Goal: Information Seeking & Learning: Learn about a topic

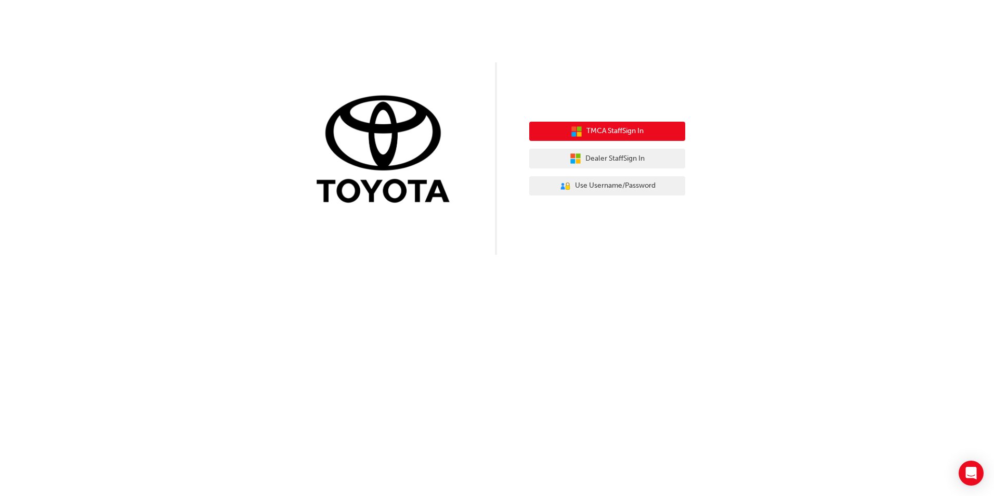
click at [666, 133] on button "TMCA Staff Sign In" at bounding box center [607, 132] width 156 height 20
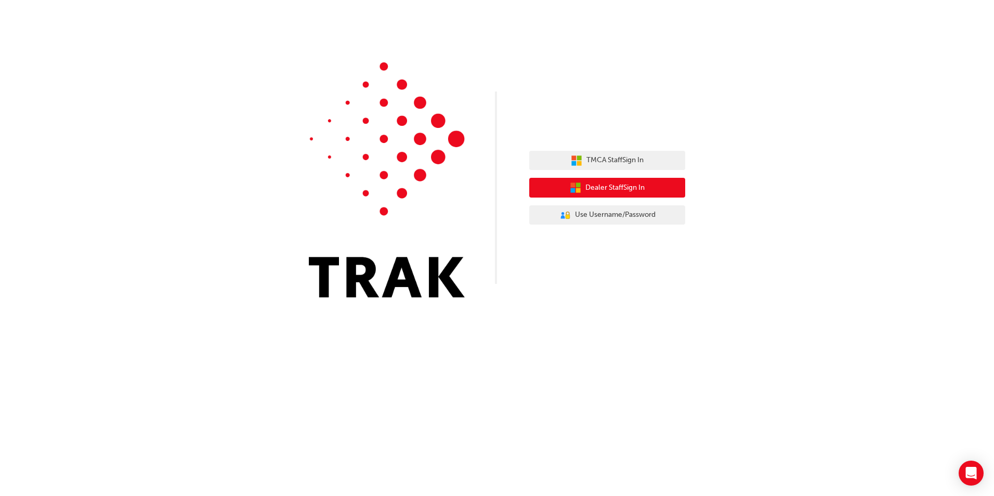
click at [631, 186] on span "Dealer Staff Sign In" at bounding box center [615, 188] width 59 height 12
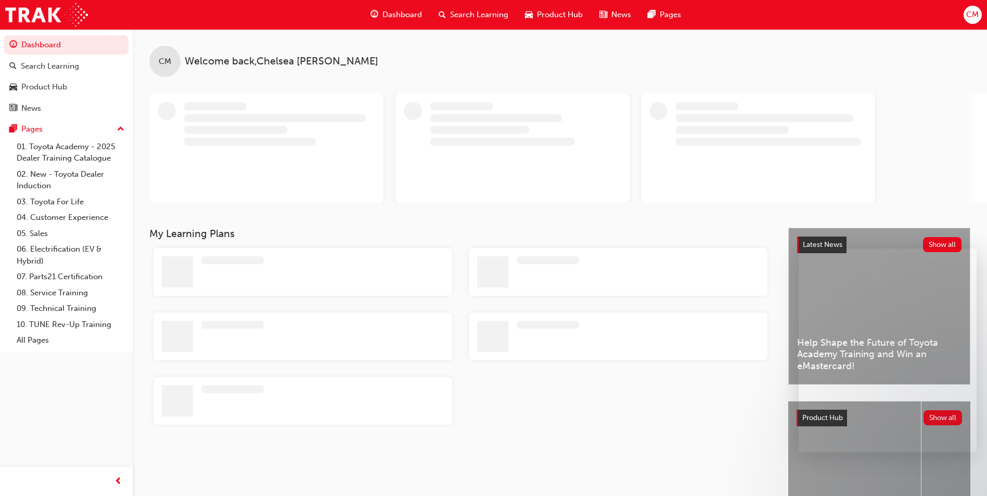
click at [461, 9] on span "Search Learning" at bounding box center [479, 15] width 58 height 12
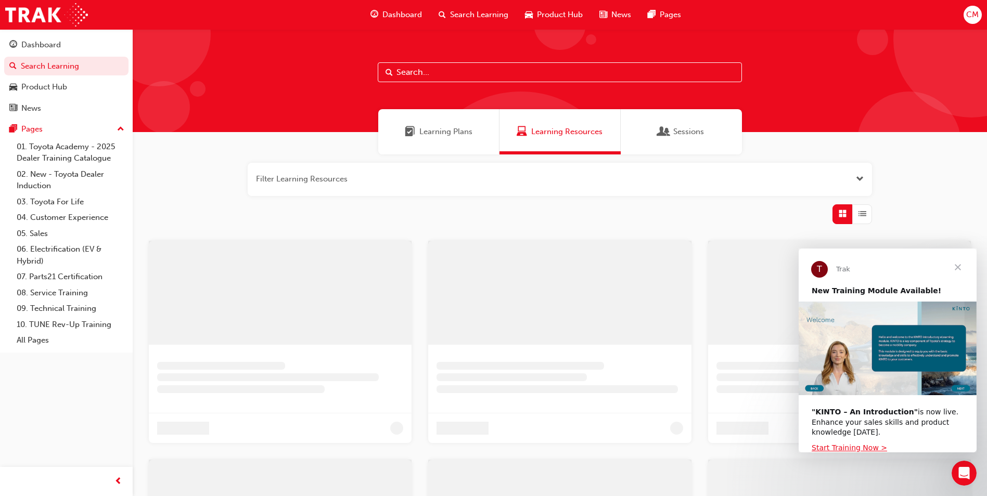
click at [462, 77] on input "text" at bounding box center [560, 72] width 364 height 20
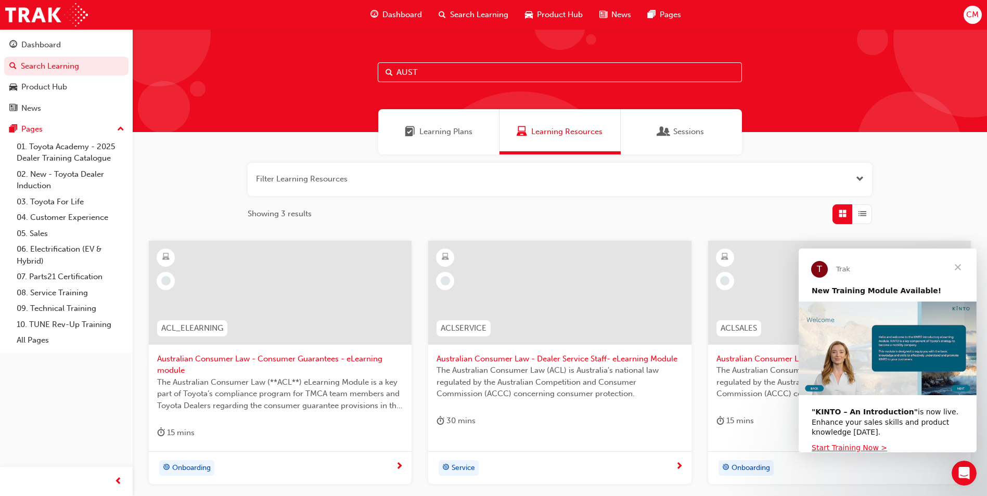
type input "AUST"
click at [239, 282] on div at bounding box center [280, 293] width 263 height 104
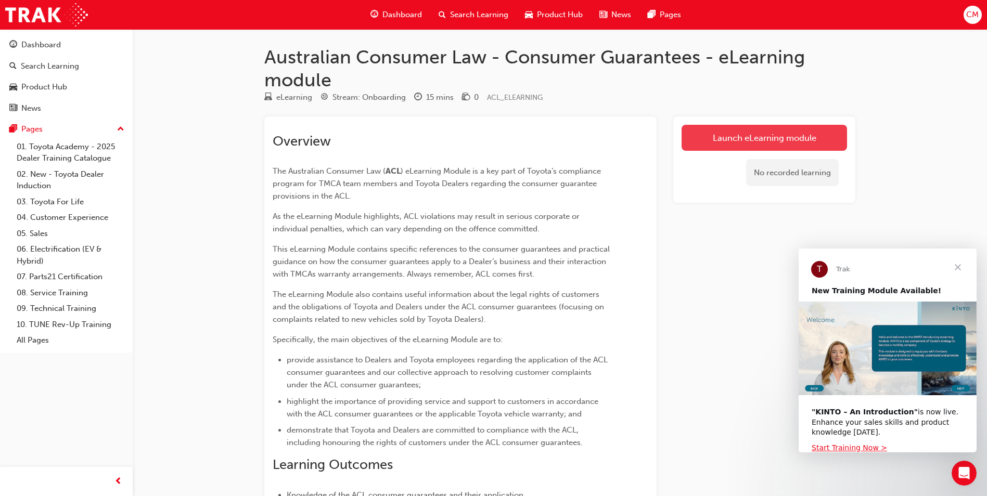
click at [757, 130] on link "Launch eLearning module" at bounding box center [763, 138] width 165 height 26
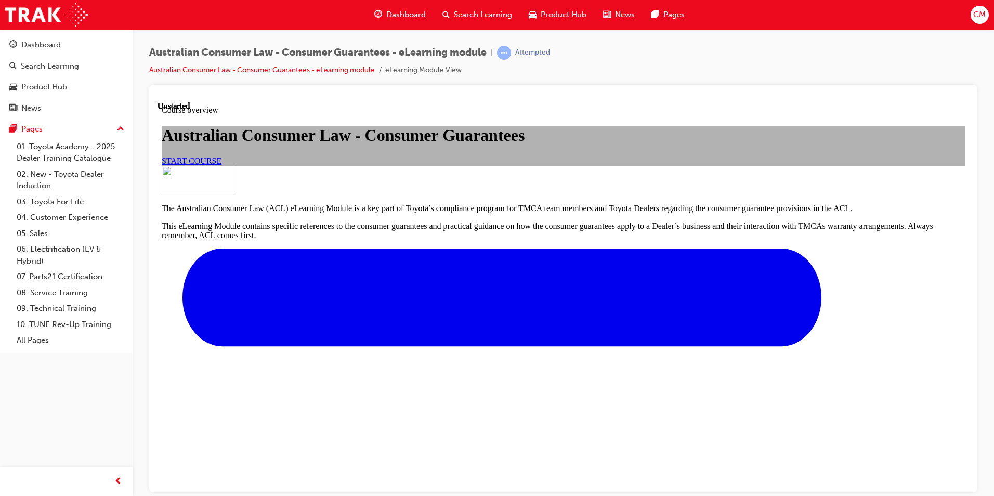
click at [222, 165] on span "START COURSE" at bounding box center [192, 160] width 60 height 9
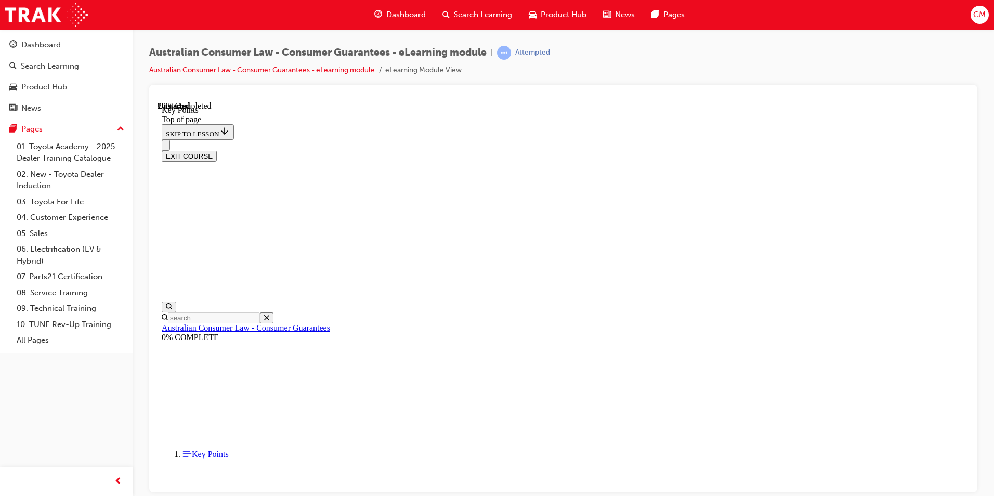
scroll to position [437, 0]
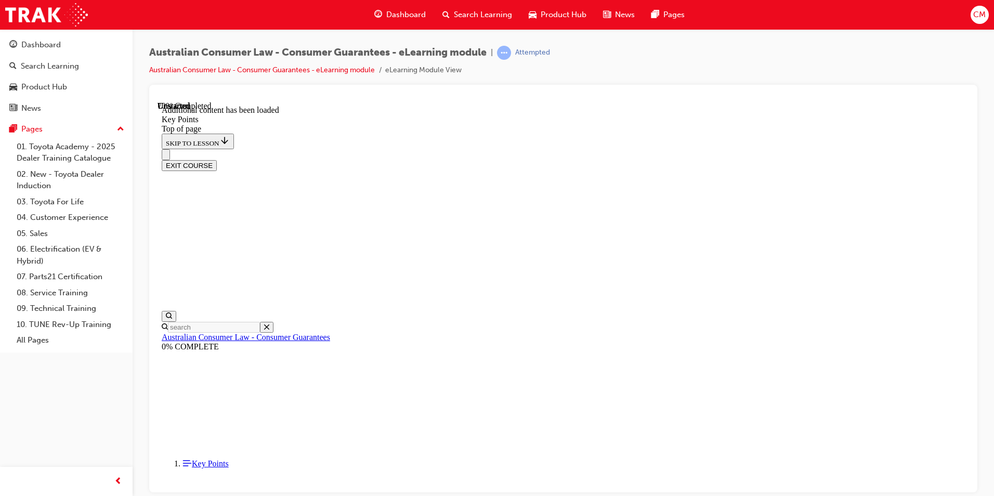
scroll to position [1286, 0]
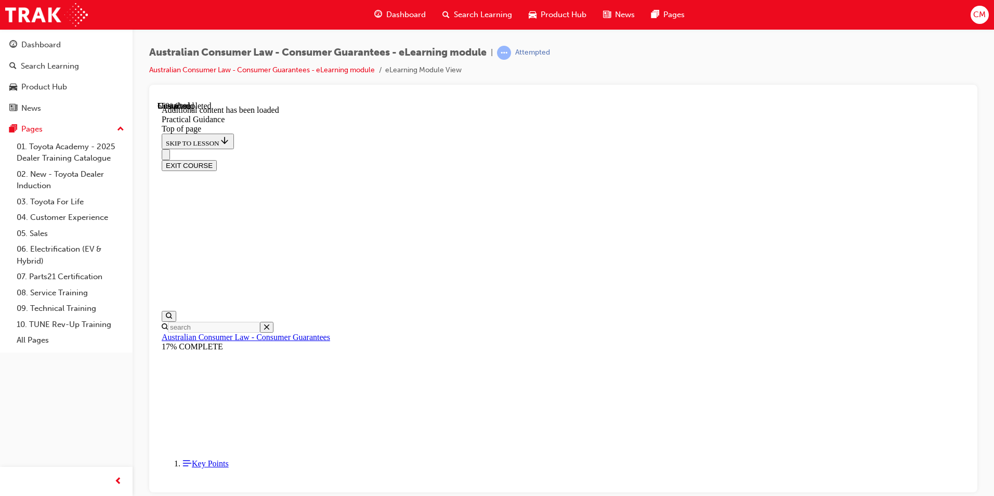
scroll to position [1547, 0]
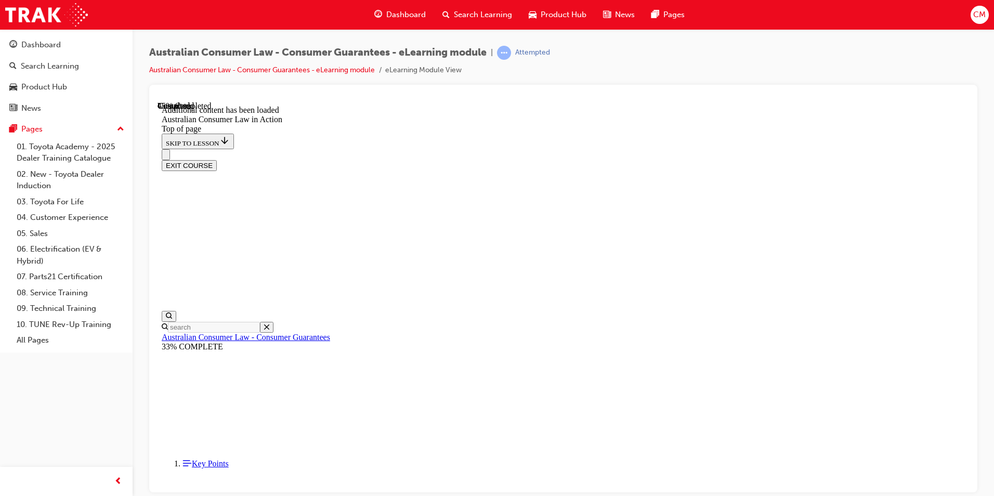
scroll to position [966, 0]
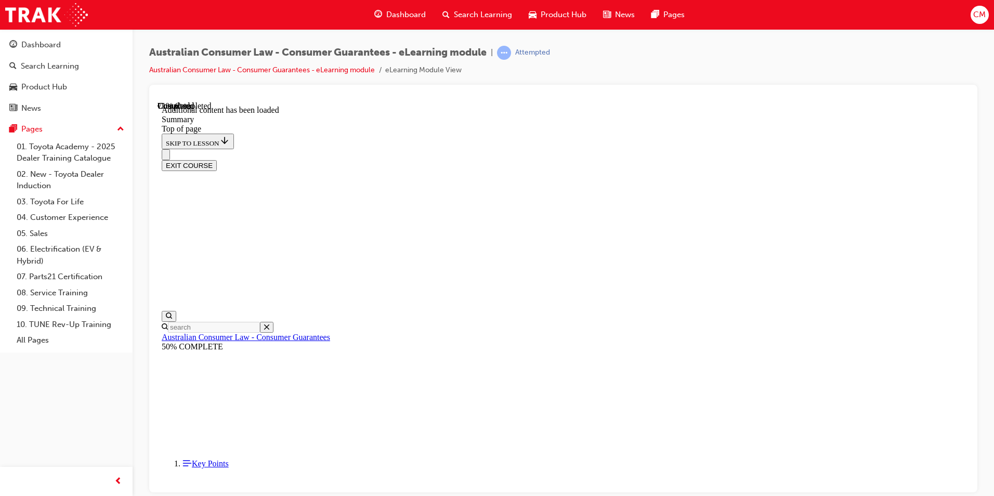
scroll to position [804, 0]
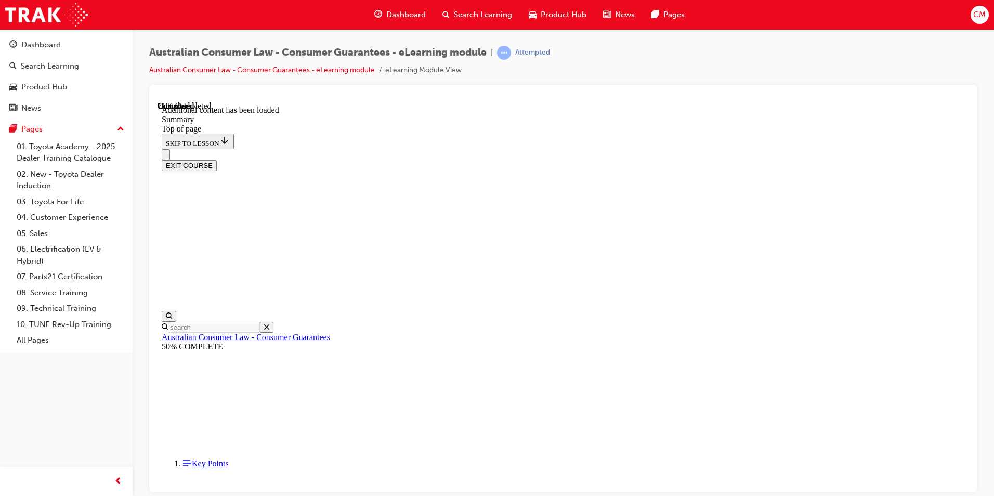
drag, startPoint x: 472, startPoint y: 363, endPoint x: 601, endPoint y: 360, distance: 129.0
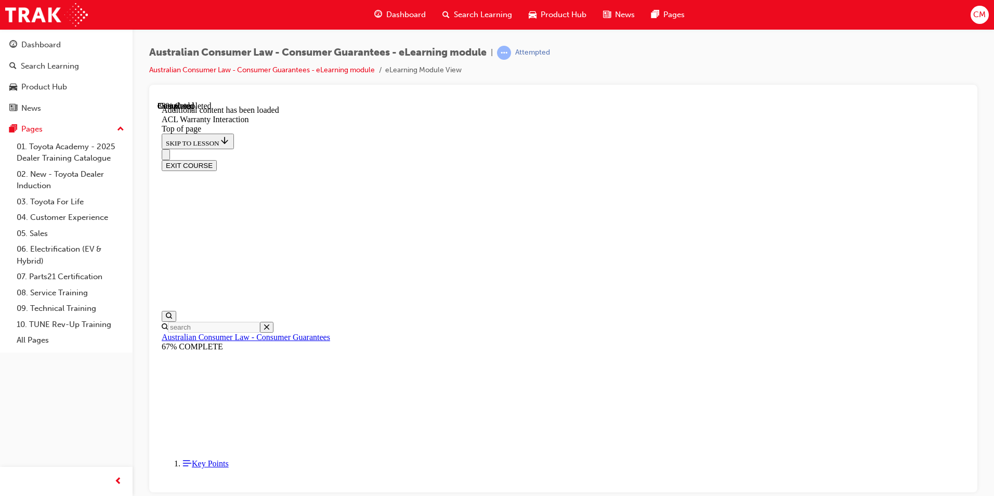
click at [217, 160] on button "EXIT COURSE" at bounding box center [189, 165] width 55 height 11
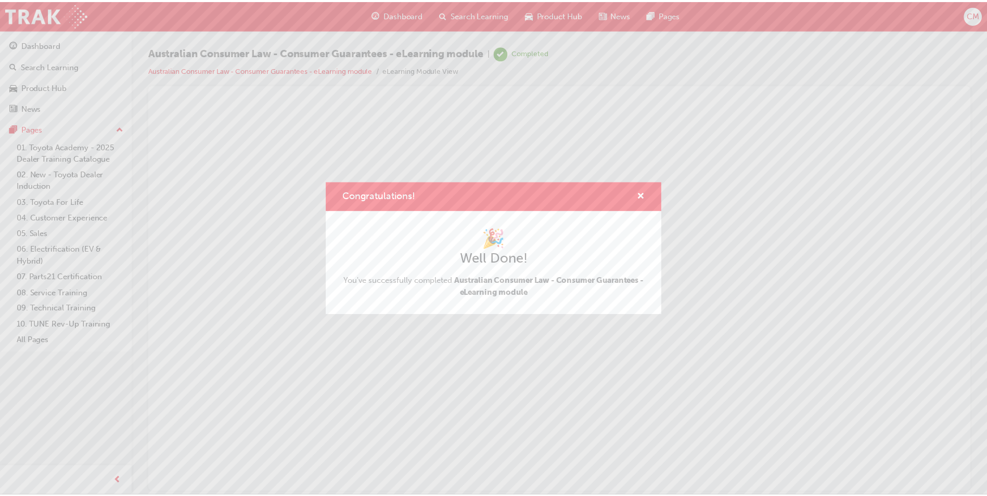
scroll to position [0, 0]
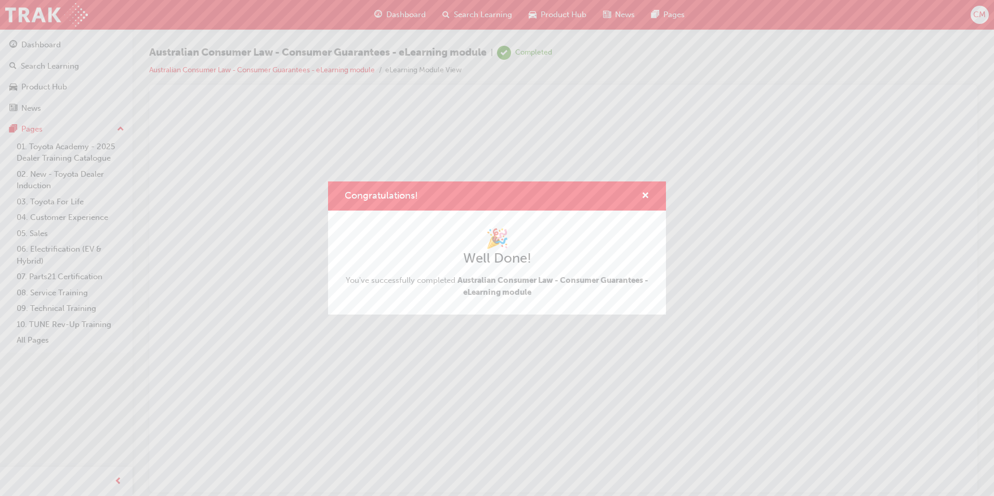
drag, startPoint x: 685, startPoint y: 244, endPoint x: 527, endPoint y: 142, distance: 187.7
click at [685, 244] on div "Congratulations! 🎉 Well Done! You've successfully completed Australian Consumer…" at bounding box center [497, 248] width 994 height 496
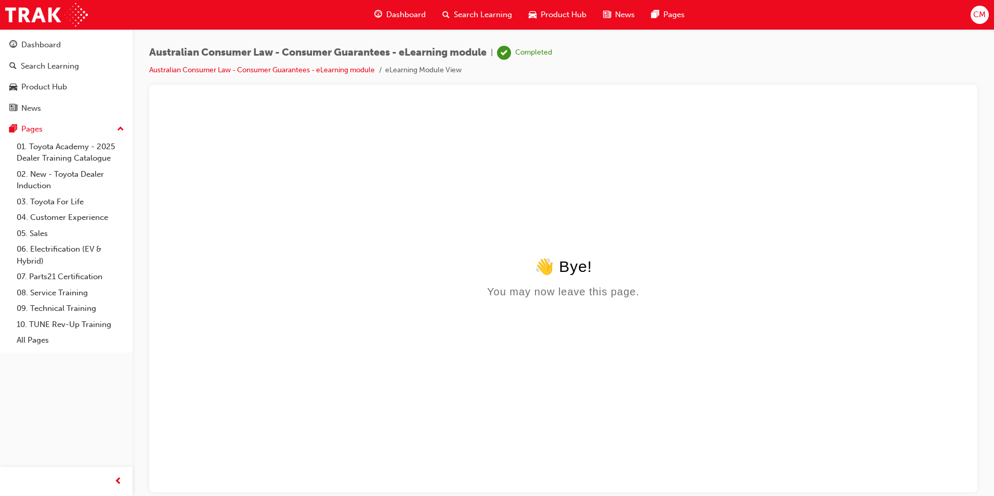
click at [596, 253] on html "👋 Bye! You may now leave this page." at bounding box center [564, 201] width 812 height 201
click at [482, 17] on span "Search Learning" at bounding box center [483, 15] width 58 height 12
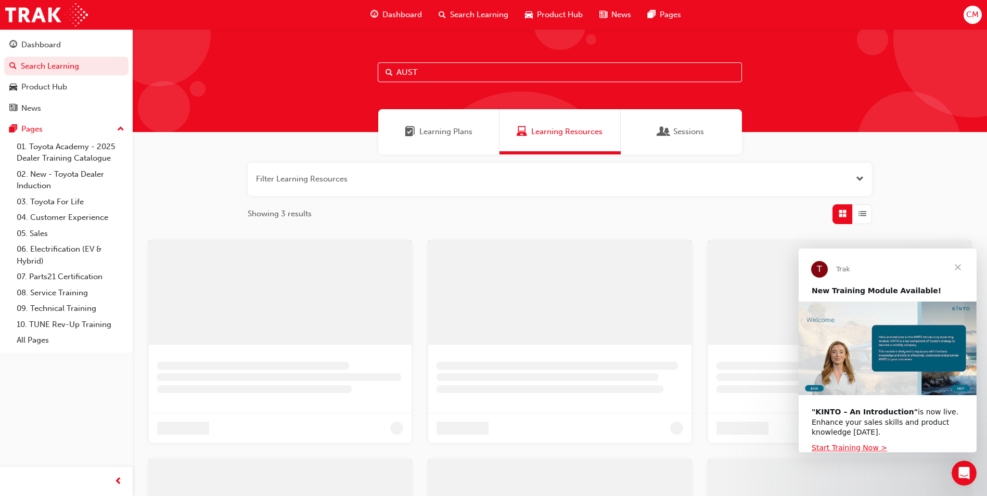
click at [436, 76] on input "AUST" at bounding box center [560, 72] width 364 height 20
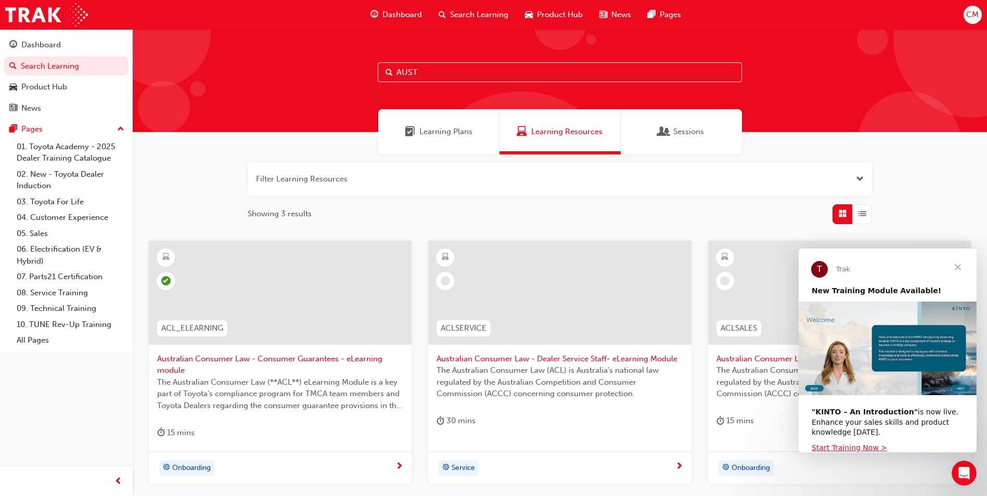
click at [587, 293] on div at bounding box center [559, 293] width 263 height 104
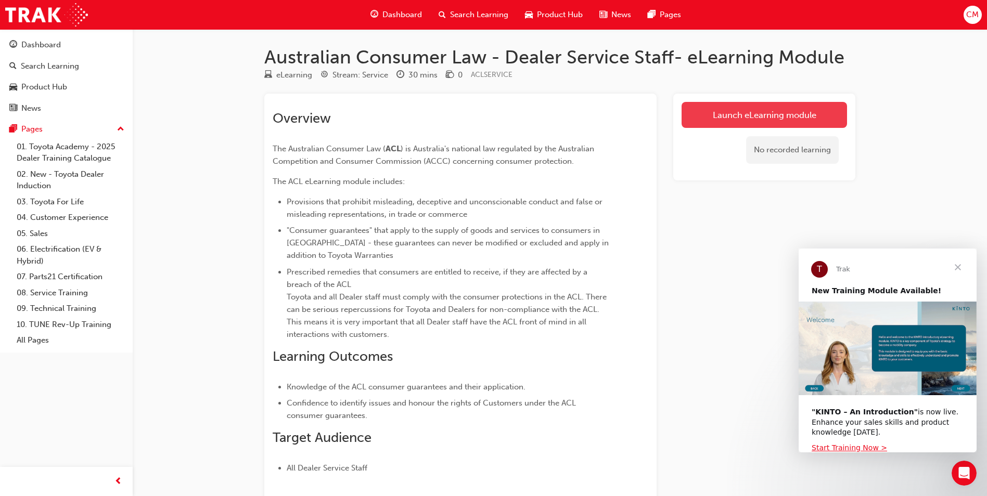
click at [790, 120] on link "Launch eLearning module" at bounding box center [763, 115] width 165 height 26
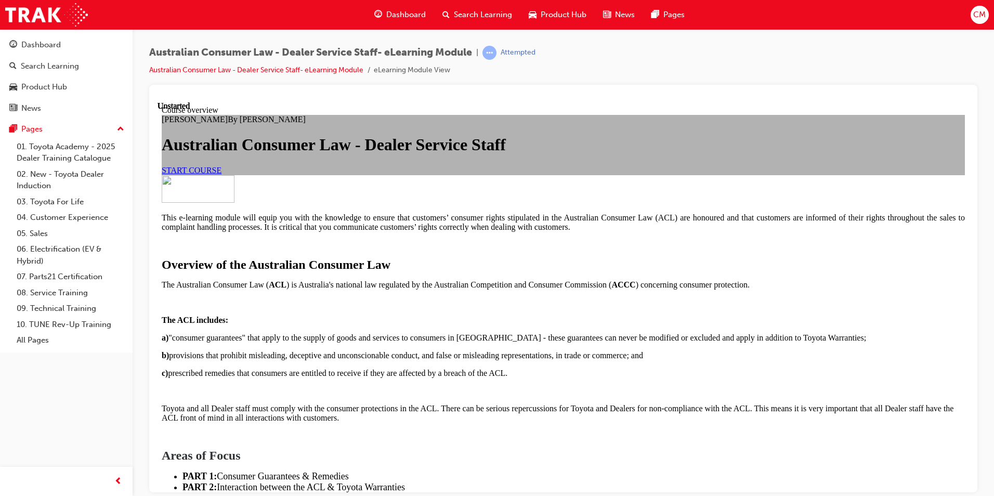
click at [222, 174] on link "START COURSE" at bounding box center [192, 169] width 60 height 9
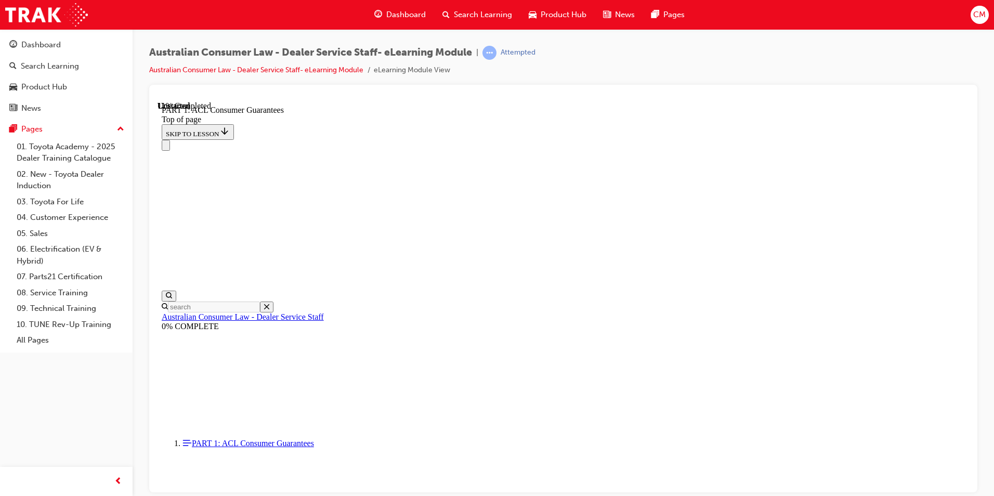
scroll to position [1541, 0]
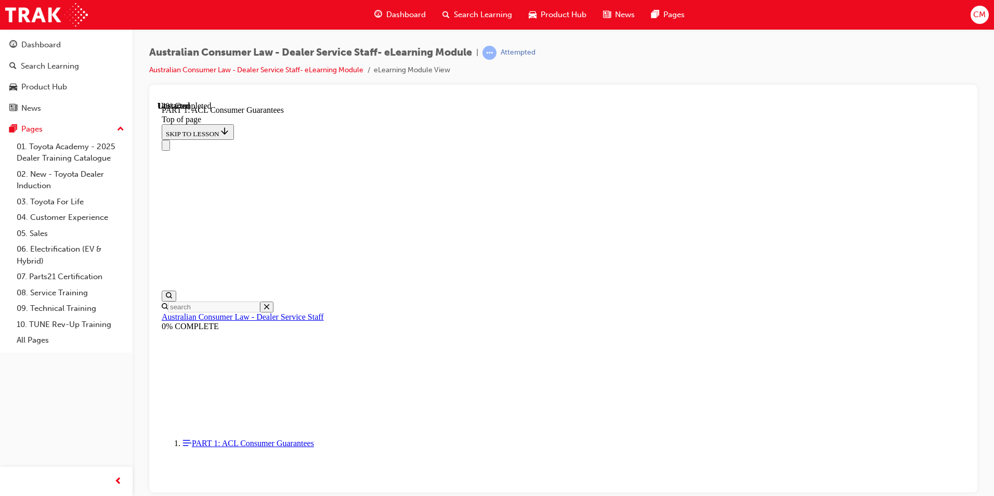
scroll to position [1706, 0]
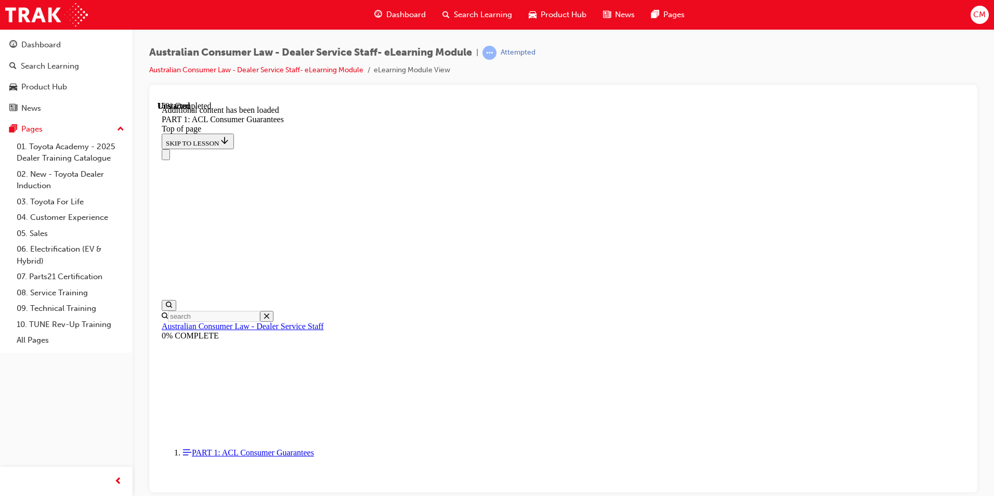
scroll to position [1987, 0]
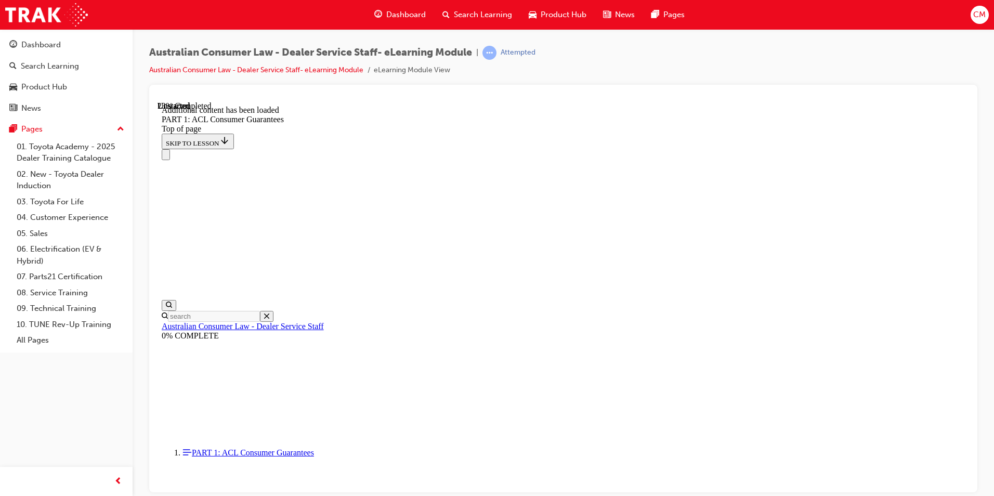
scroll to position [2602, 0]
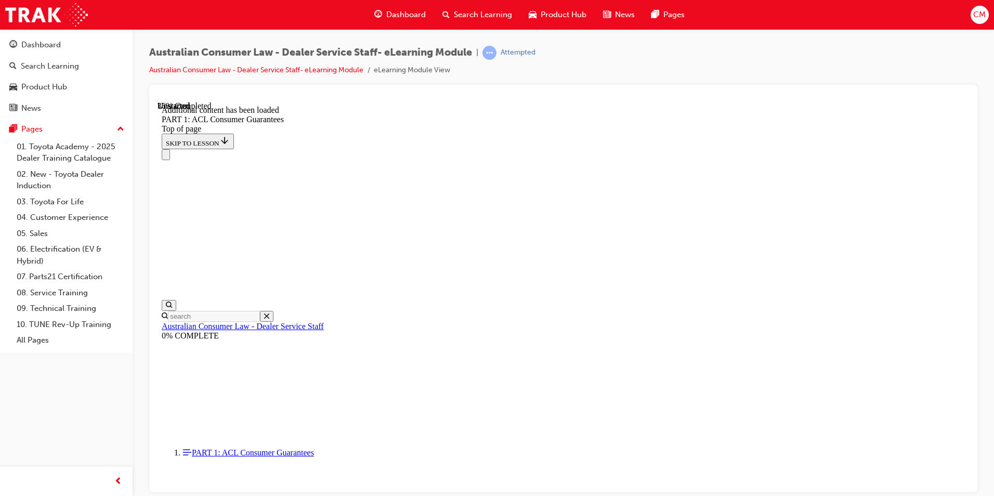
scroll to position [3126, 0]
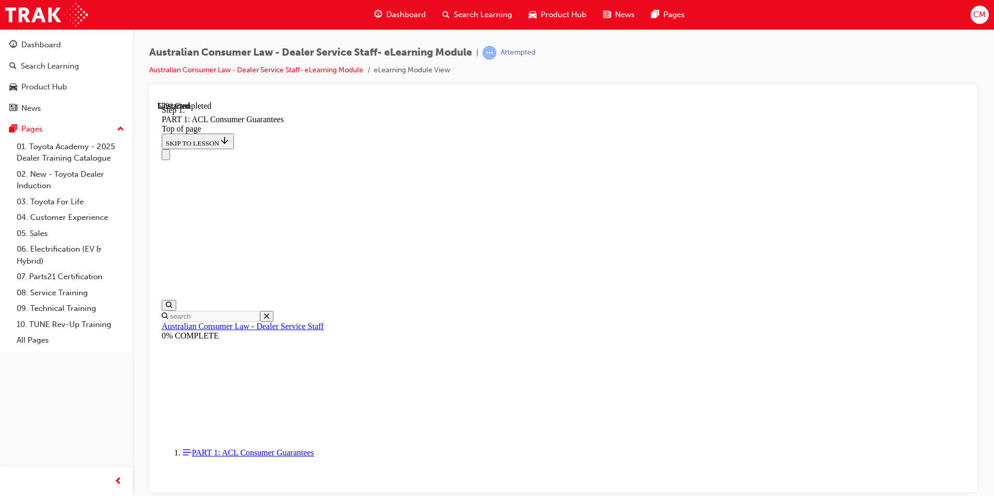
scroll to position [5103, 0]
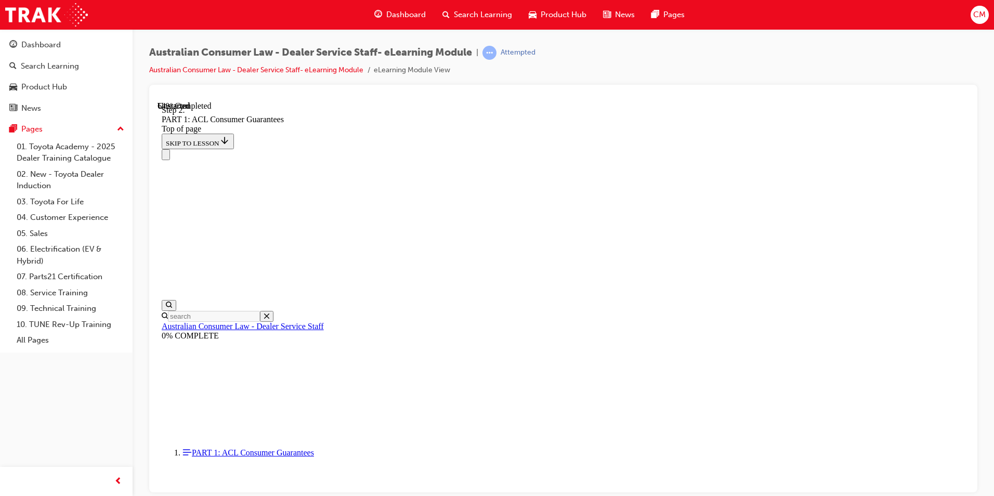
scroll to position [6150, 0]
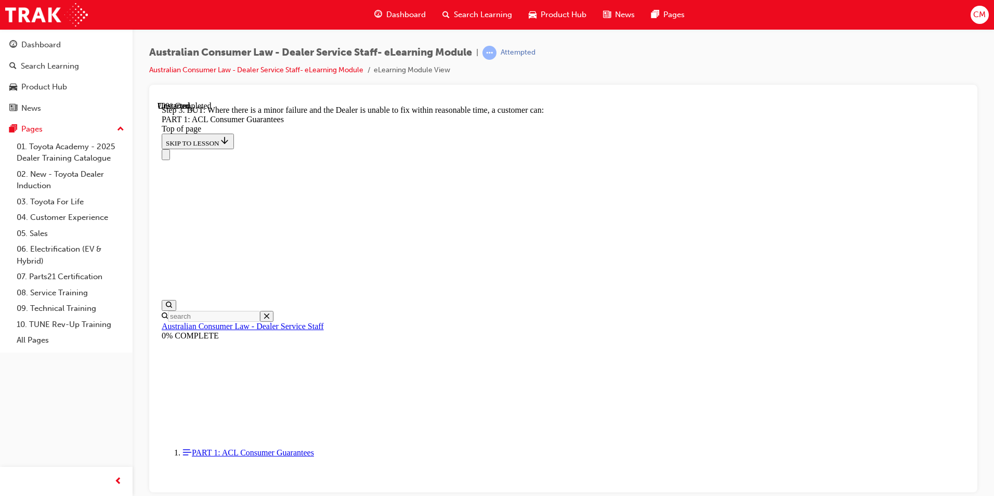
scroll to position [7079, 0]
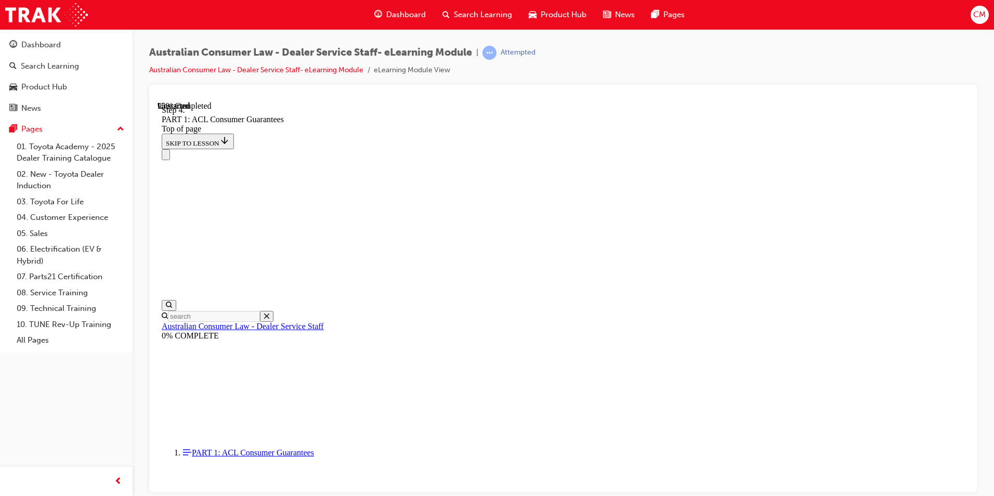
scroll to position [11041, 0]
drag, startPoint x: 561, startPoint y: 287, endPoint x: 739, endPoint y: 166, distance: 215.4
drag, startPoint x: 571, startPoint y: 351, endPoint x: 761, endPoint y: 227, distance: 226.6
drag, startPoint x: 588, startPoint y: 348, endPoint x: 768, endPoint y: 283, distance: 191.3
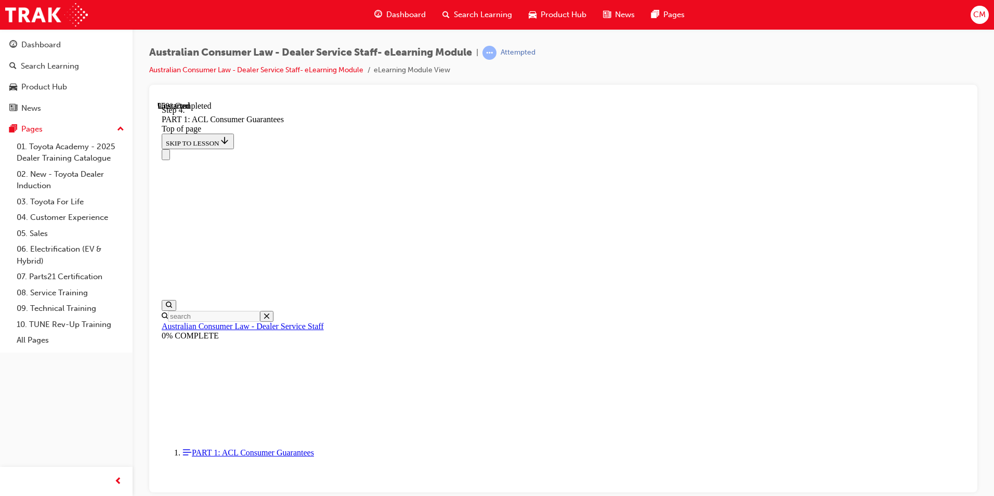
drag, startPoint x: 577, startPoint y: 354, endPoint x: 754, endPoint y: 353, distance: 176.8
drag, startPoint x: 636, startPoint y: 276, endPoint x: 678, endPoint y: 351, distance: 85.9
drag, startPoint x: 607, startPoint y: 342, endPoint x: 570, endPoint y: 280, distance: 72.2
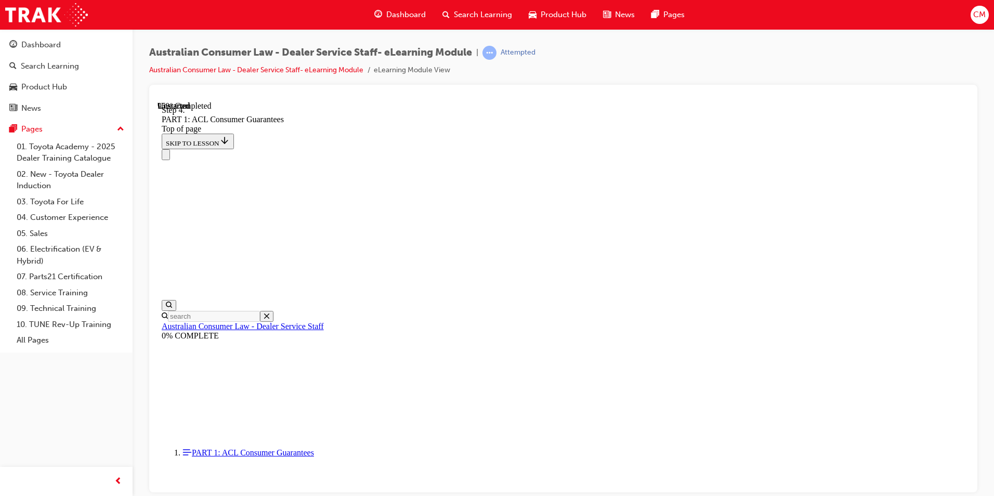
drag, startPoint x: 595, startPoint y: 314, endPoint x: 604, endPoint y: 350, distance: 37.1
drag, startPoint x: 588, startPoint y: 294, endPoint x: 639, endPoint y: 294, distance: 51.0
drag, startPoint x: 583, startPoint y: 402, endPoint x: 592, endPoint y: 303, distance: 99.3
drag, startPoint x: 575, startPoint y: 400, endPoint x: 623, endPoint y: 403, distance: 47.9
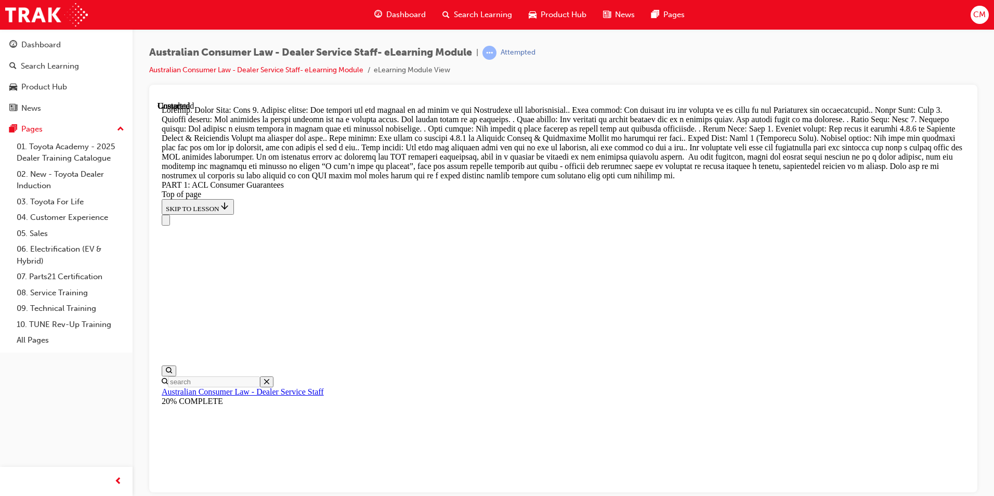
scroll to position [11948, 0]
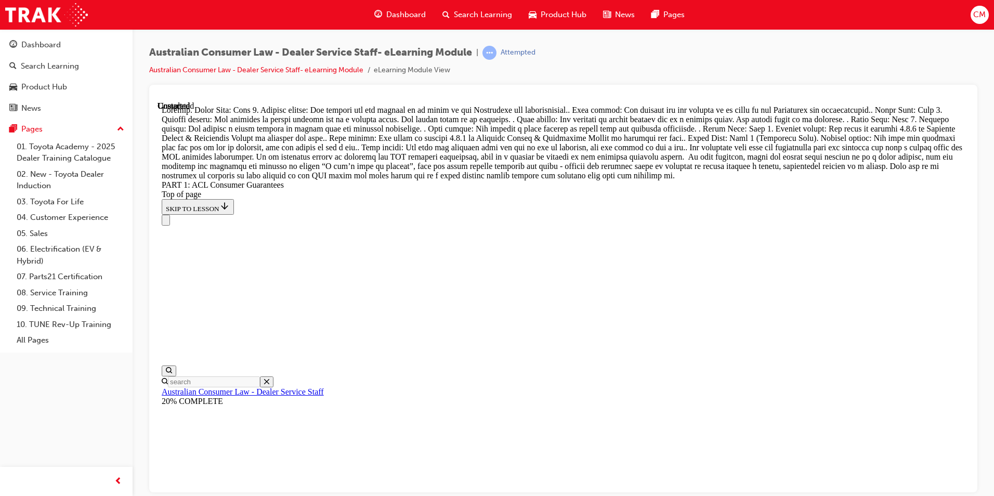
scroll to position [11948, 0]
